Goal: Check status: Check status

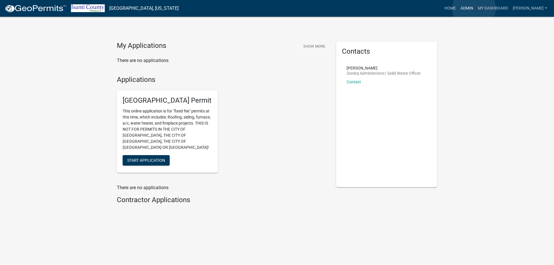
click at [474, 8] on link "Admin" at bounding box center [466, 8] width 17 height 11
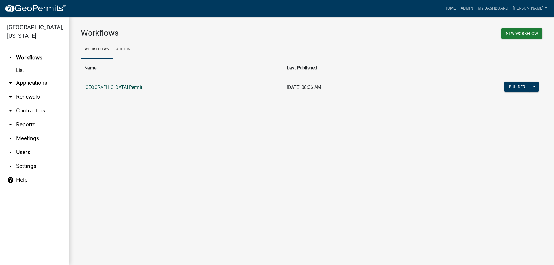
click at [114, 85] on link "[GEOGRAPHIC_DATA] Permit" at bounding box center [113, 87] width 58 height 5
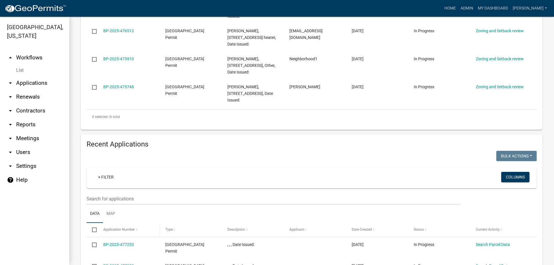
scroll to position [260, 0]
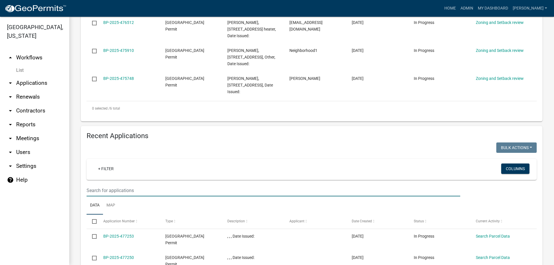
click at [116, 190] on input "text" at bounding box center [273, 191] width 373 height 12
type input "27360"
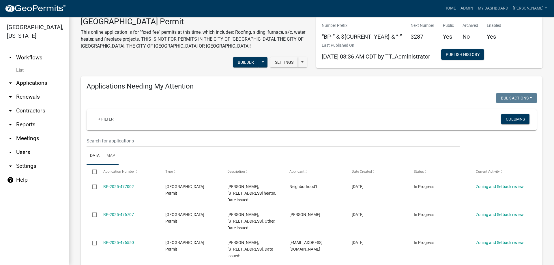
scroll to position [0, 0]
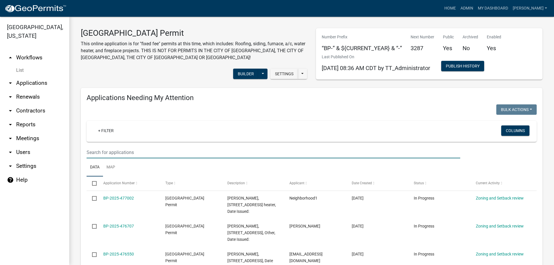
drag, startPoint x: 115, startPoint y: 152, endPoint x: 122, endPoint y: 152, distance: 6.9
click at [115, 152] on input "text" at bounding box center [273, 153] width 373 height 12
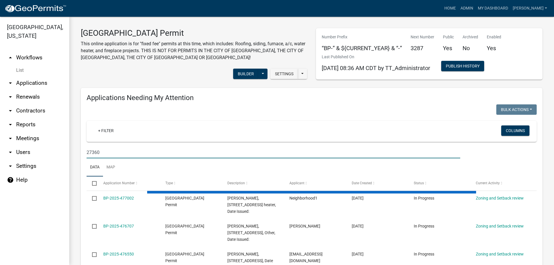
type input "27360"
